Goal: Check status: Check status

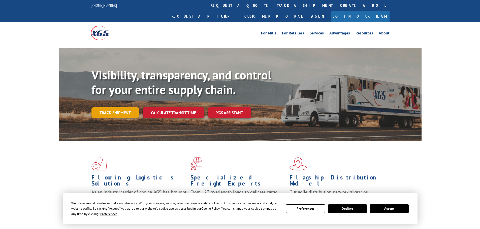
click at [119, 108] on link "Track shipment" at bounding box center [114, 113] width 47 height 11
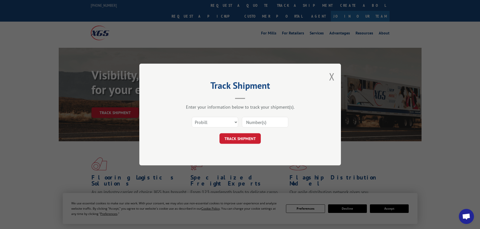
click at [263, 121] on input at bounding box center [265, 122] width 46 height 11
paste input "438387"
type input "438387"
click at [239, 135] on button "TRACK SHIPMENT" at bounding box center [239, 138] width 41 height 11
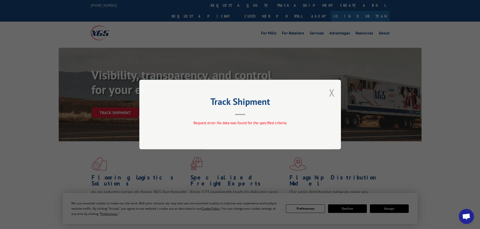
click at [329, 92] on button "Close modal" at bounding box center [332, 92] width 6 height 13
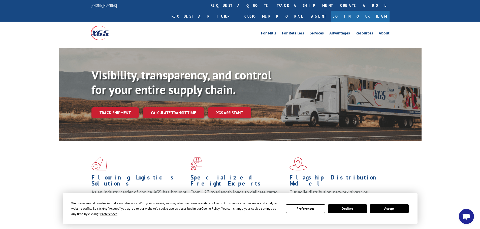
click at [101, 108] on link "Track shipment" at bounding box center [114, 113] width 47 height 11
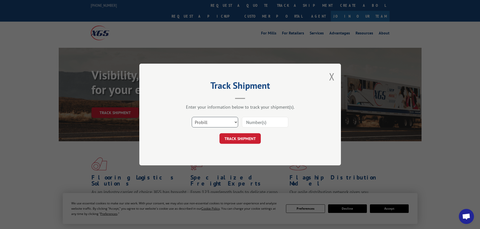
click at [203, 119] on select "Select category... Probill BOL PO" at bounding box center [215, 122] width 46 height 11
click at [192, 117] on select "Select category... Probill BOL PO" at bounding box center [215, 122] width 46 height 11
drag, startPoint x: 264, startPoint y: 124, endPoint x: 262, endPoint y: 127, distance: 3.4
click at [264, 125] on input at bounding box center [265, 122] width 46 height 11
drag, startPoint x: 262, startPoint y: 127, endPoint x: 258, endPoint y: 126, distance: 3.3
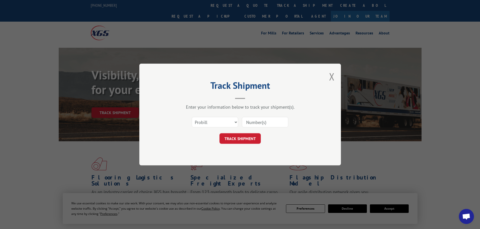
paste input "438387"
type input "438387"
click at [246, 137] on button "TRACK SHIPMENT" at bounding box center [239, 138] width 41 height 11
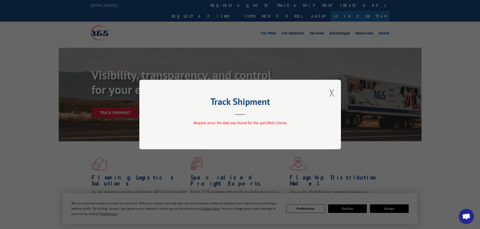
click at [330, 94] on button "Close modal" at bounding box center [332, 92] width 6 height 13
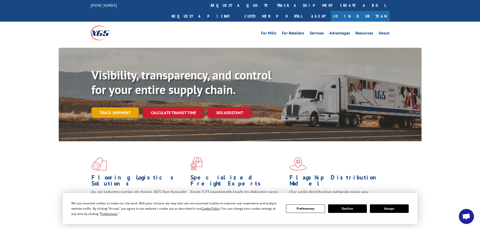
click at [114, 108] on link "Track shipment" at bounding box center [114, 113] width 47 height 11
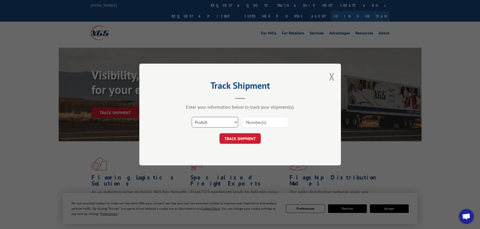
click at [205, 123] on select "Select category... Probill BOL PO" at bounding box center [215, 122] width 46 height 11
click at [192, 117] on select "Select category... Probill BOL PO" at bounding box center [215, 122] width 46 height 11
click at [252, 124] on input at bounding box center [265, 122] width 46 height 11
paste input "438387"
type input "438387"
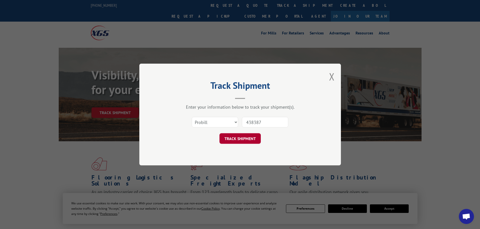
click at [236, 137] on button "TRACK SHIPMENT" at bounding box center [239, 138] width 41 height 11
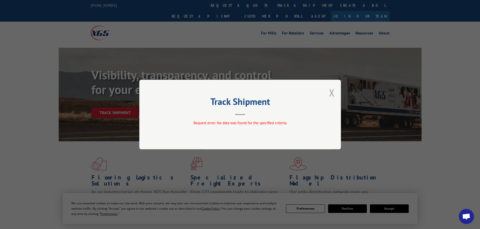
click at [332, 91] on button "Close modal" at bounding box center [332, 92] width 6 height 13
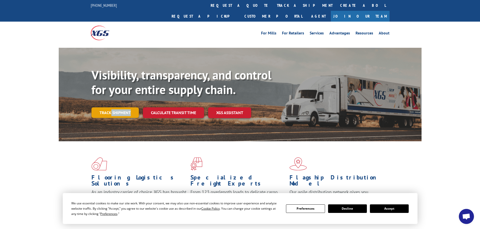
click at [110, 106] on div "Visibility, transparency, and control for your entire supply chain. Track shipm…" at bounding box center [256, 103] width 330 height 70
click at [110, 108] on link "Track shipment" at bounding box center [114, 113] width 47 height 11
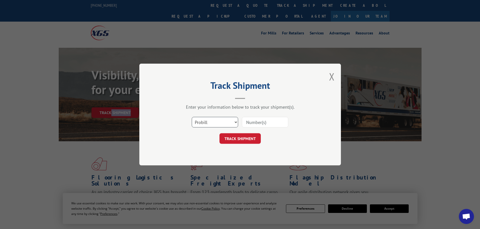
click at [212, 123] on select "Select category... Probill BOL PO" at bounding box center [215, 122] width 46 height 11
select select "bol"
click at [192, 117] on select "Select category... Probill BOL PO" at bounding box center [215, 122] width 46 height 11
click at [275, 123] on input at bounding box center [265, 122] width 46 height 11
paste input "438387"
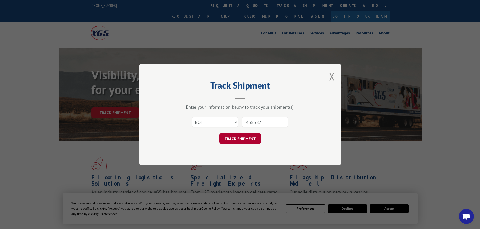
type input "438387"
click at [240, 138] on button "TRACK SHIPMENT" at bounding box center [239, 138] width 41 height 11
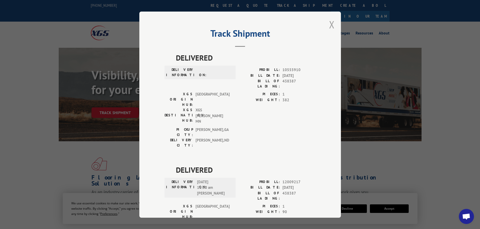
drag, startPoint x: 331, startPoint y: 27, endPoint x: 328, endPoint y: 27, distance: 3.0
click at [329, 27] on button "Close modal" at bounding box center [332, 24] width 6 height 13
